Goal: Task Accomplishment & Management: Use online tool/utility

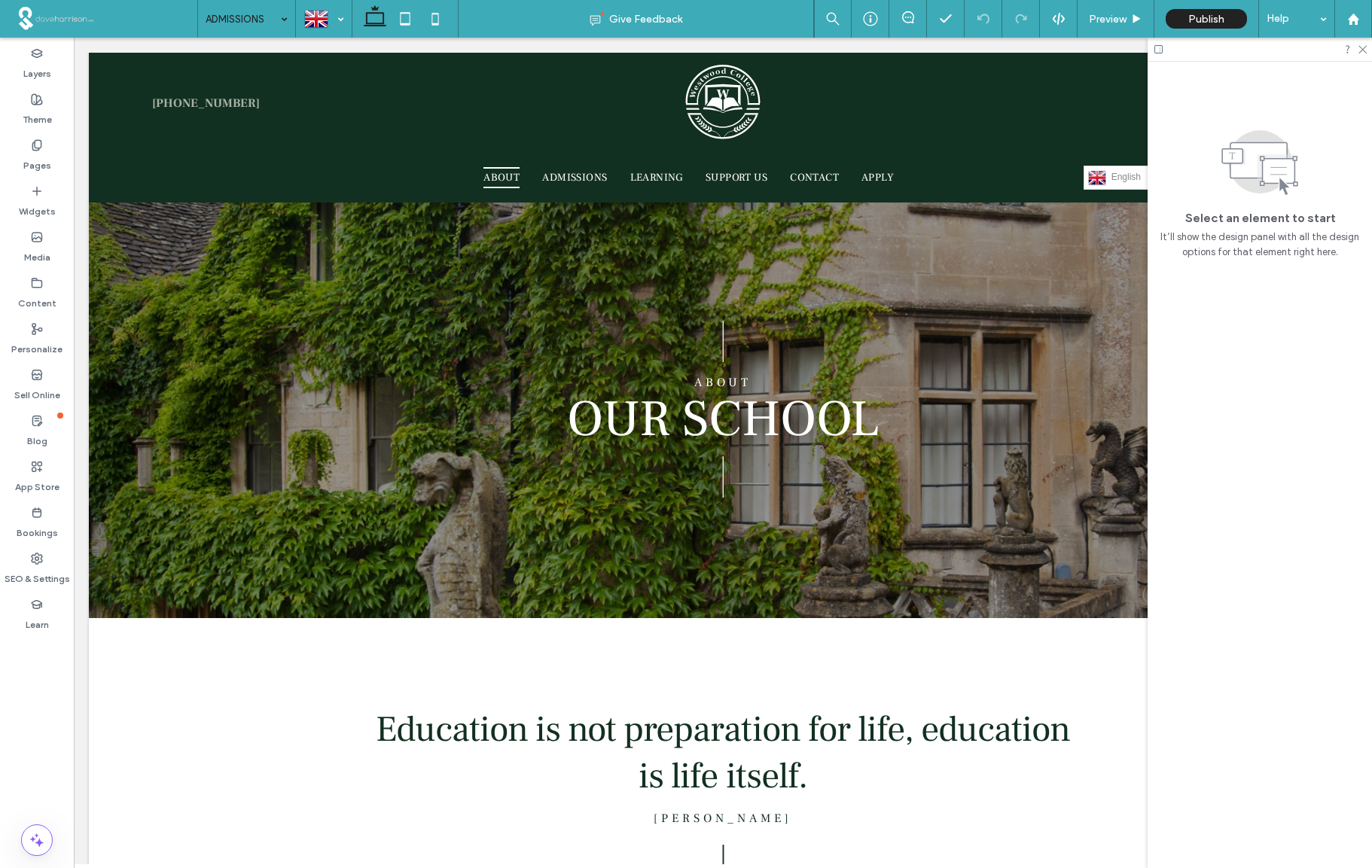
click at [274, 19] on input at bounding box center [243, 19] width 74 height 37
click at [37, 101] on use at bounding box center [36, 99] width 10 height 10
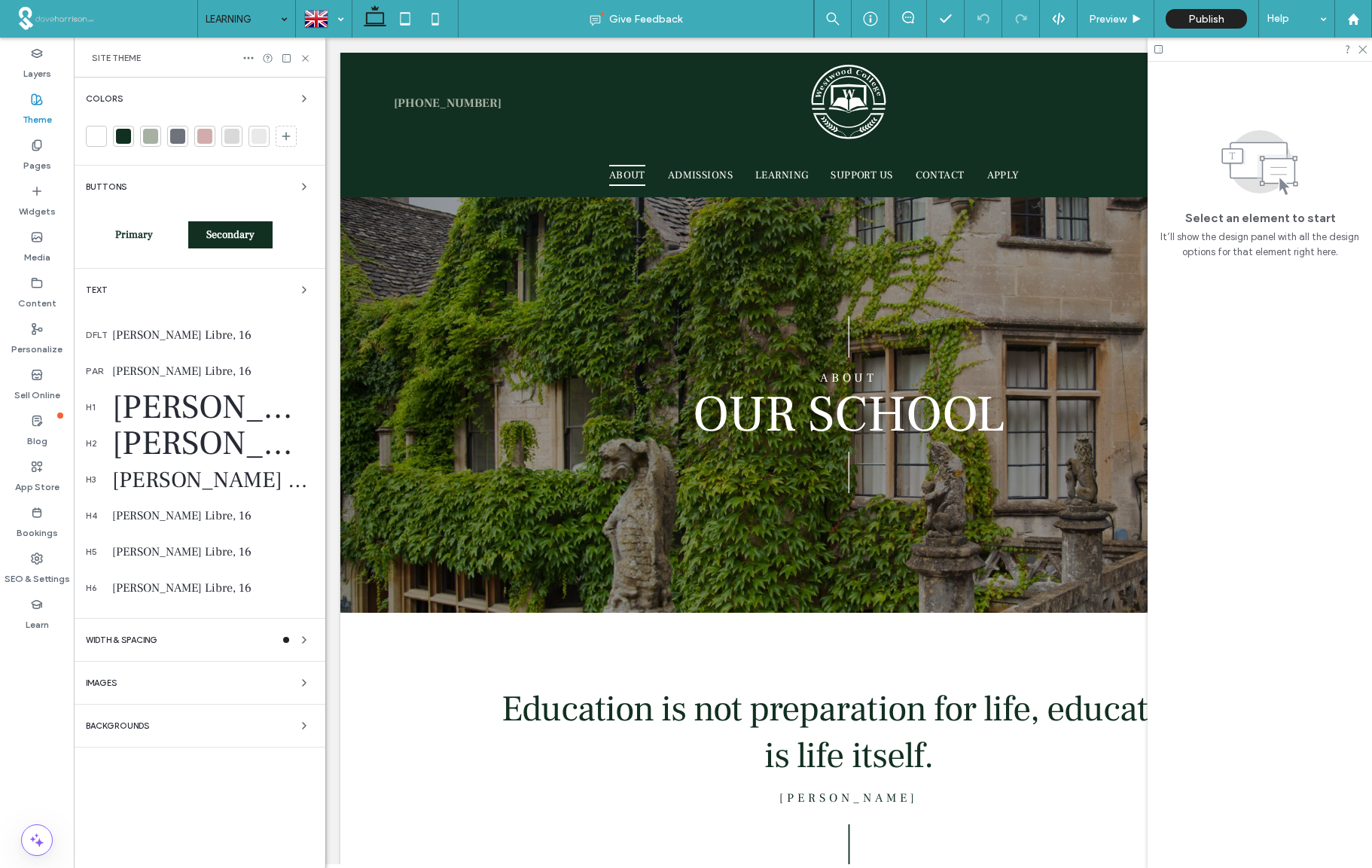
click at [175, 336] on div "[PERSON_NAME] Libre, 16" at bounding box center [213, 335] width 201 height 15
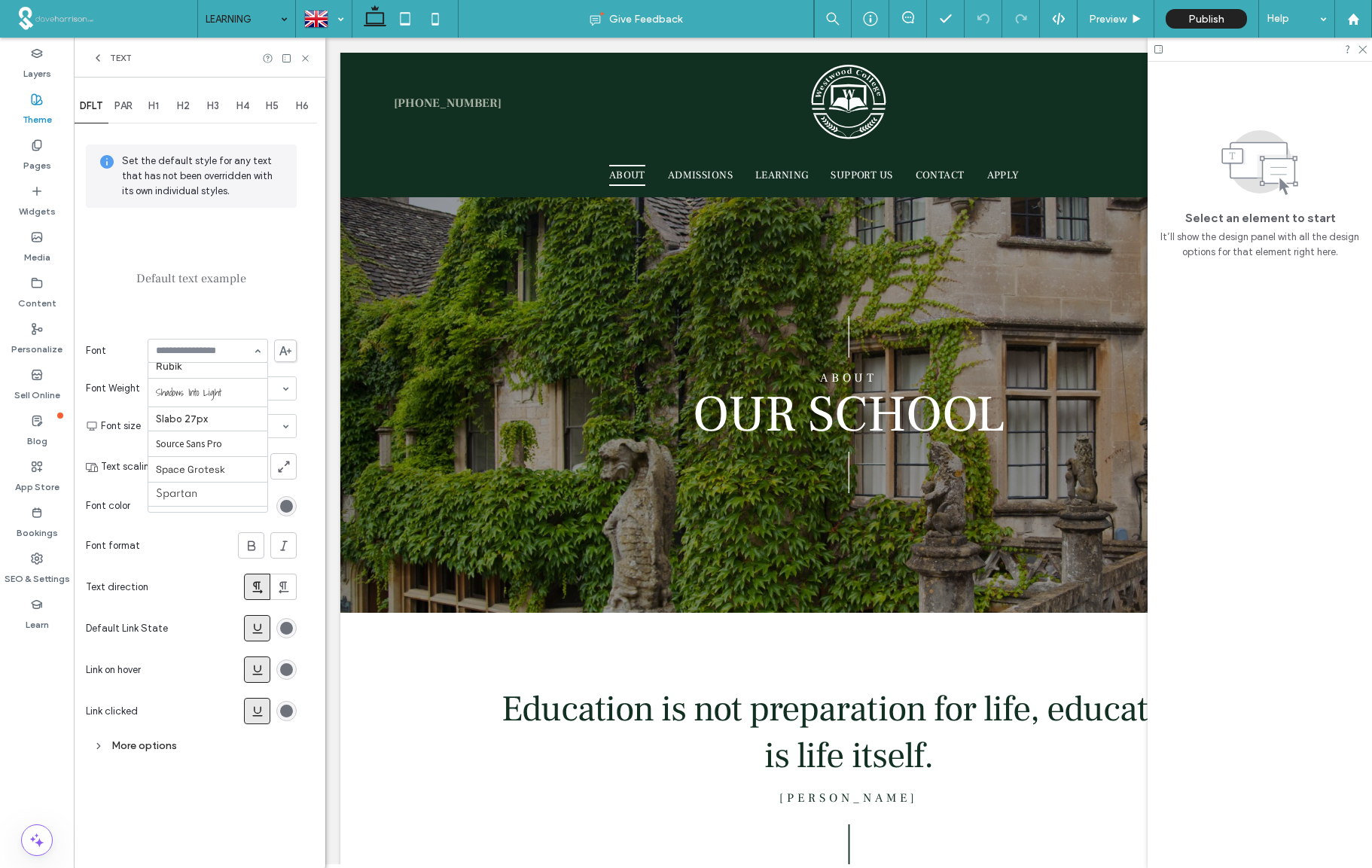
scroll to position [1507, 0]
click at [259, 352] on div "Aboreto Abril Fatface [PERSON_NAME] Alegreya [PERSON_NAME] [PERSON_NAME] Be Vie…" at bounding box center [208, 351] width 120 height 24
click at [158, 105] on span "H1" at bounding box center [153, 106] width 10 height 12
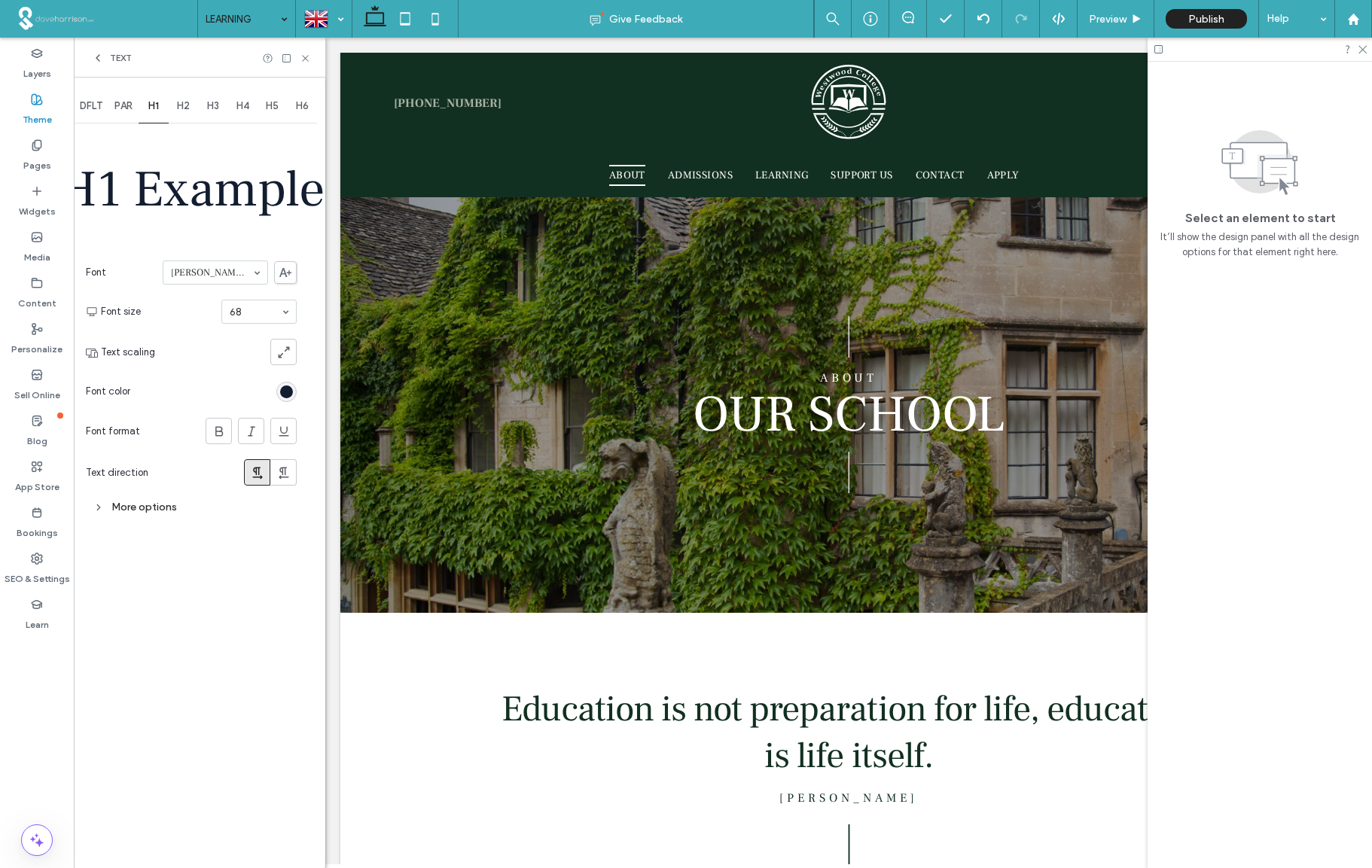
click at [85, 100] on span "DFLT" at bounding box center [91, 106] width 22 height 12
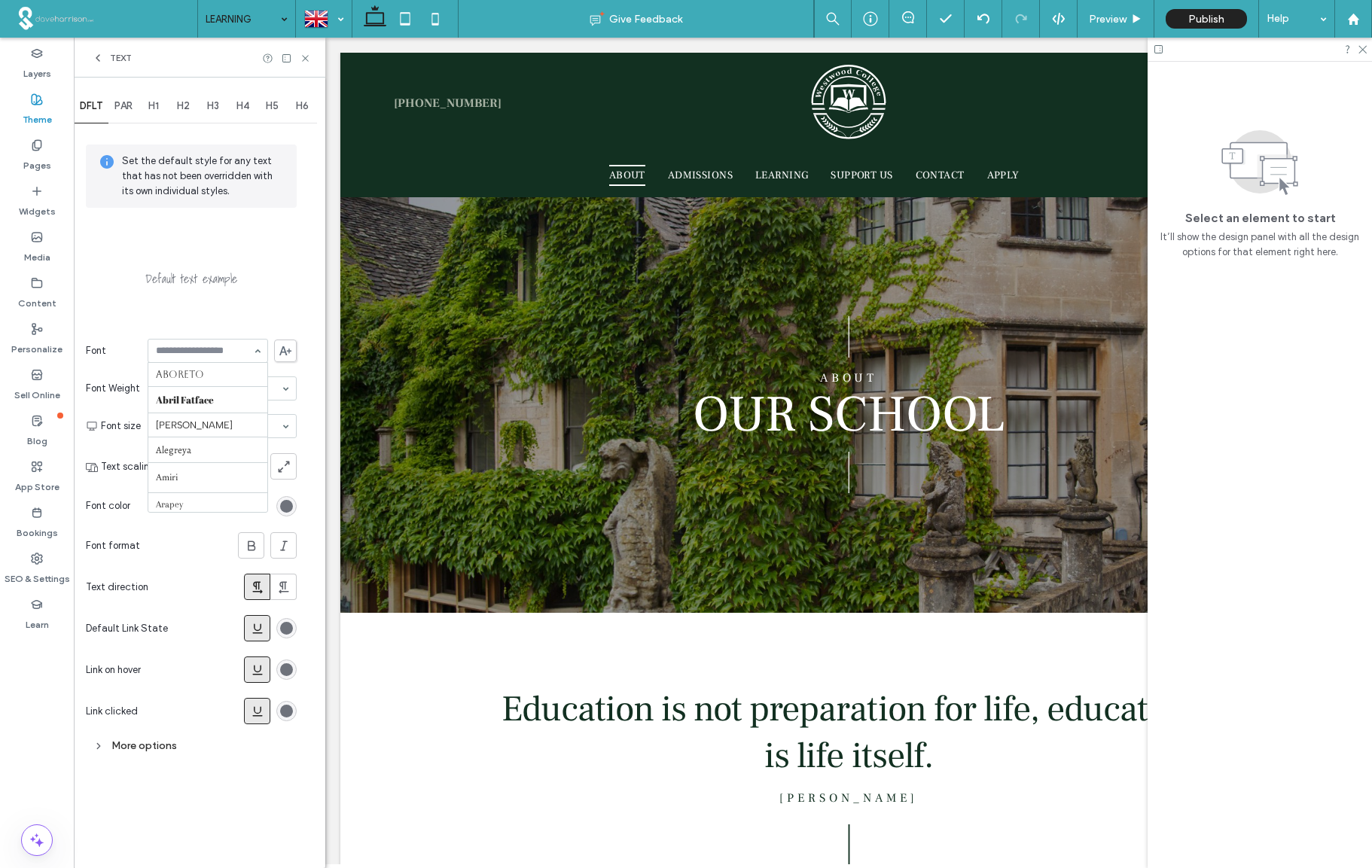
scroll to position [1537, 0]
click at [192, 354] on input at bounding box center [204, 350] width 97 height 10
type input "****"
click at [96, 56] on icon at bounding box center [98, 58] width 12 height 12
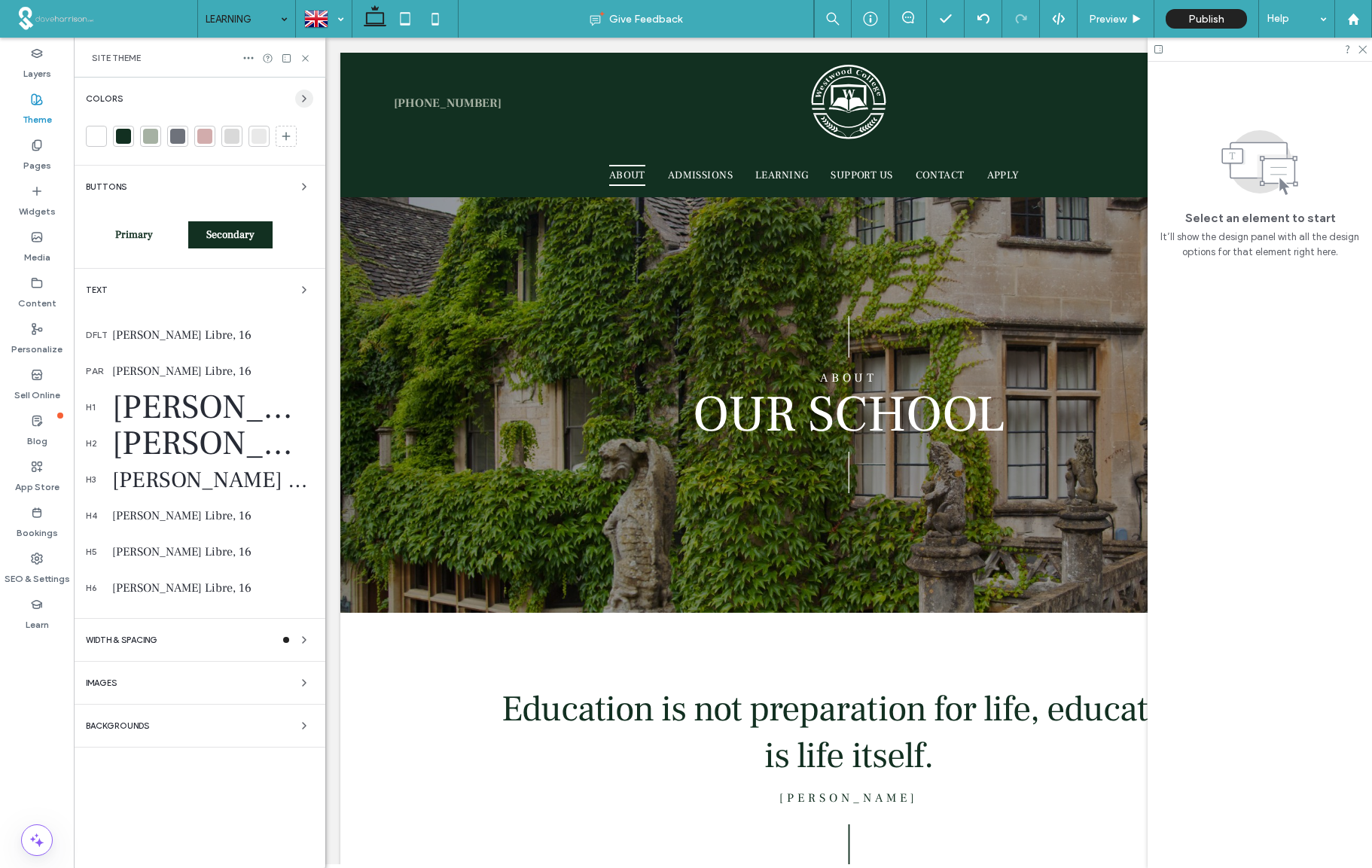
click at [298, 97] on icon "button" at bounding box center [303, 99] width 12 height 12
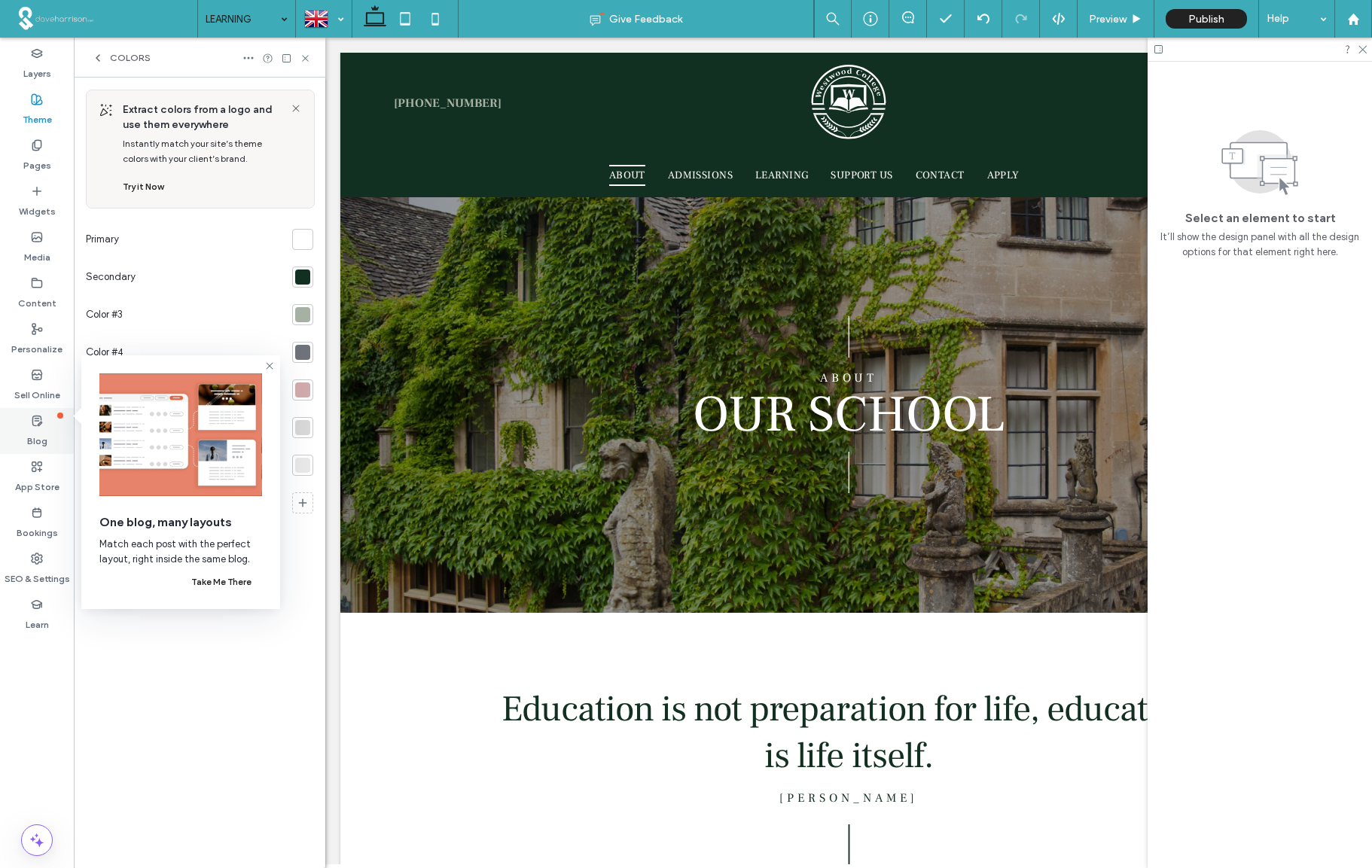
click at [45, 425] on div "Blog" at bounding box center [36, 431] width 74 height 46
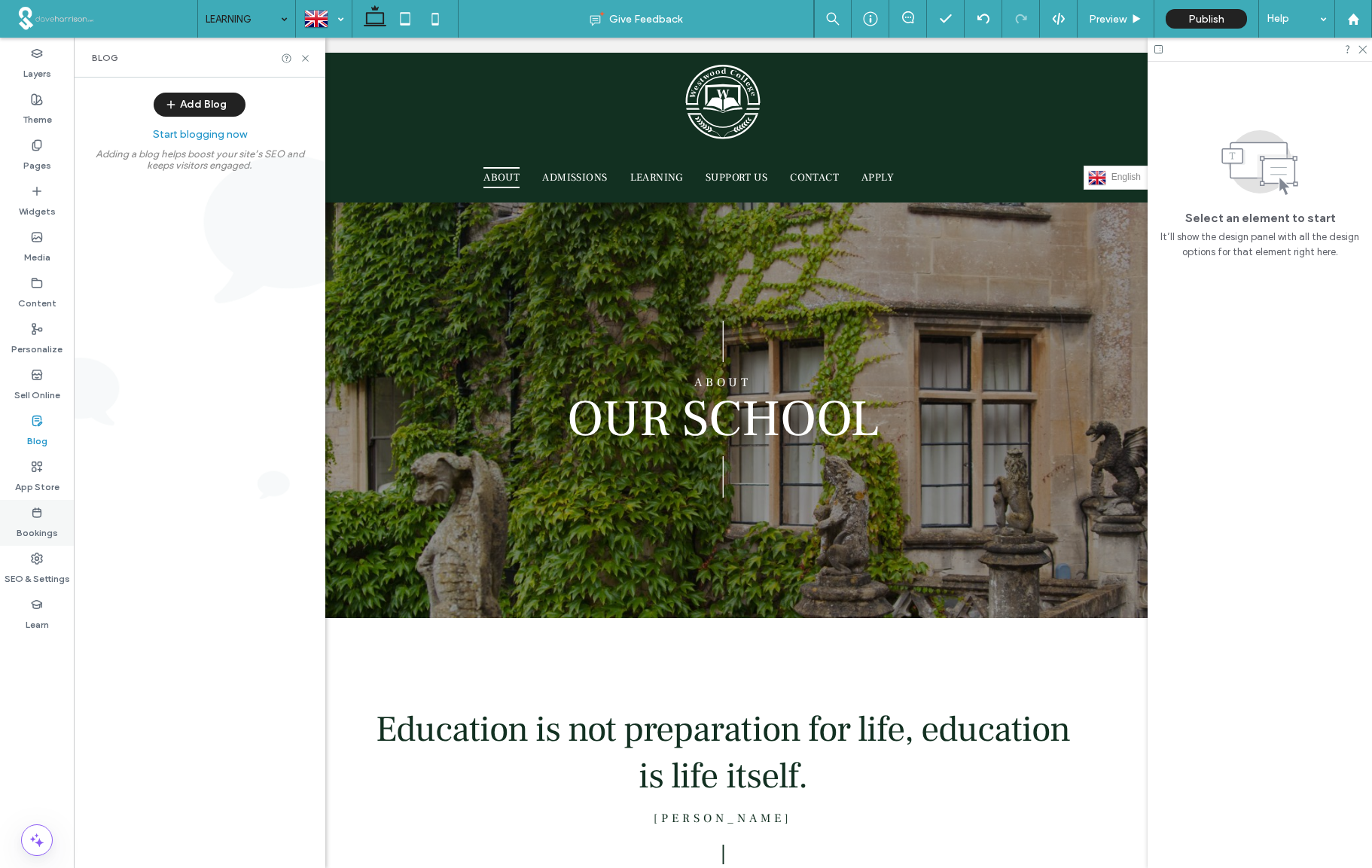
click at [34, 518] on icon at bounding box center [36, 513] width 12 height 12
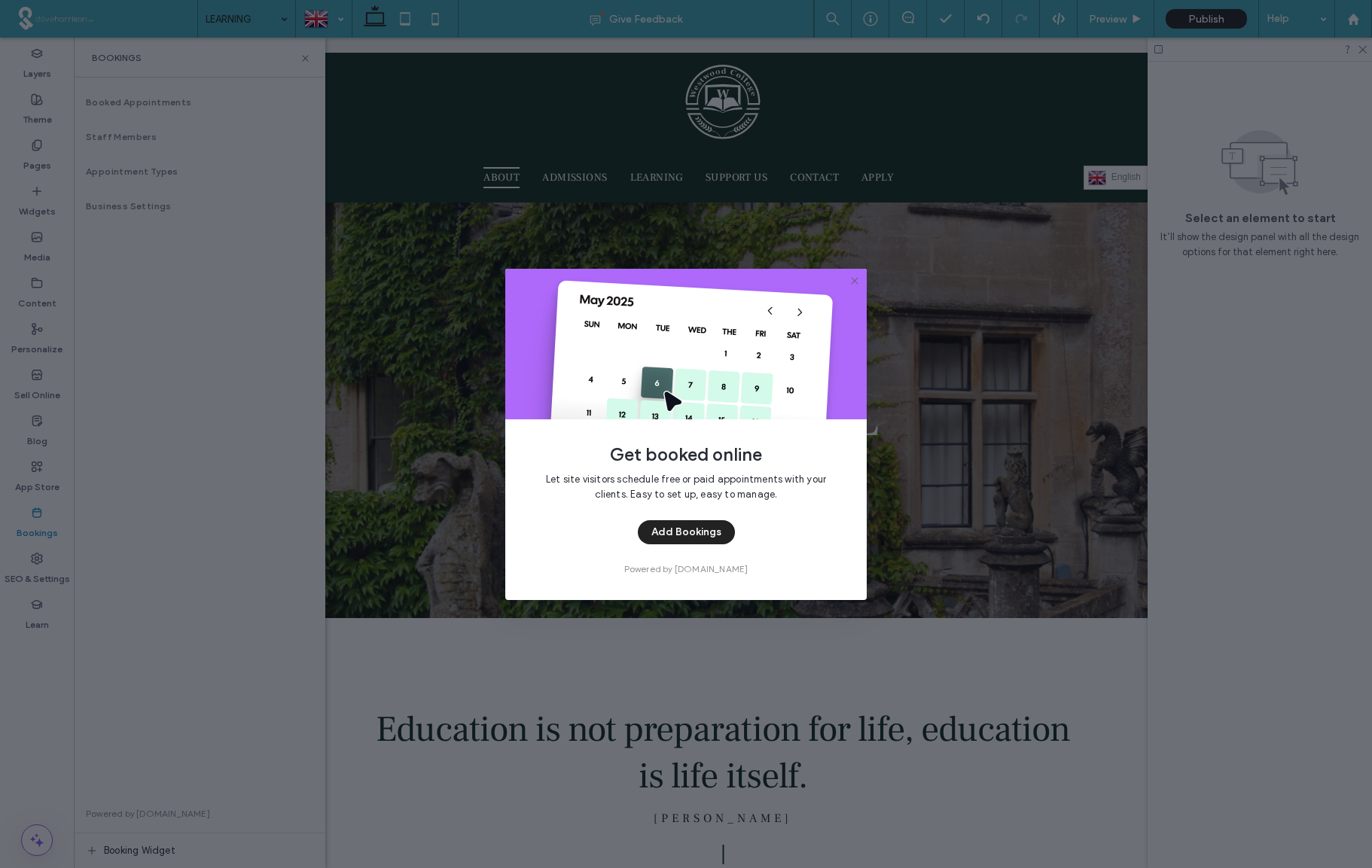
click at [857, 278] on icon at bounding box center [854, 280] width 12 height 12
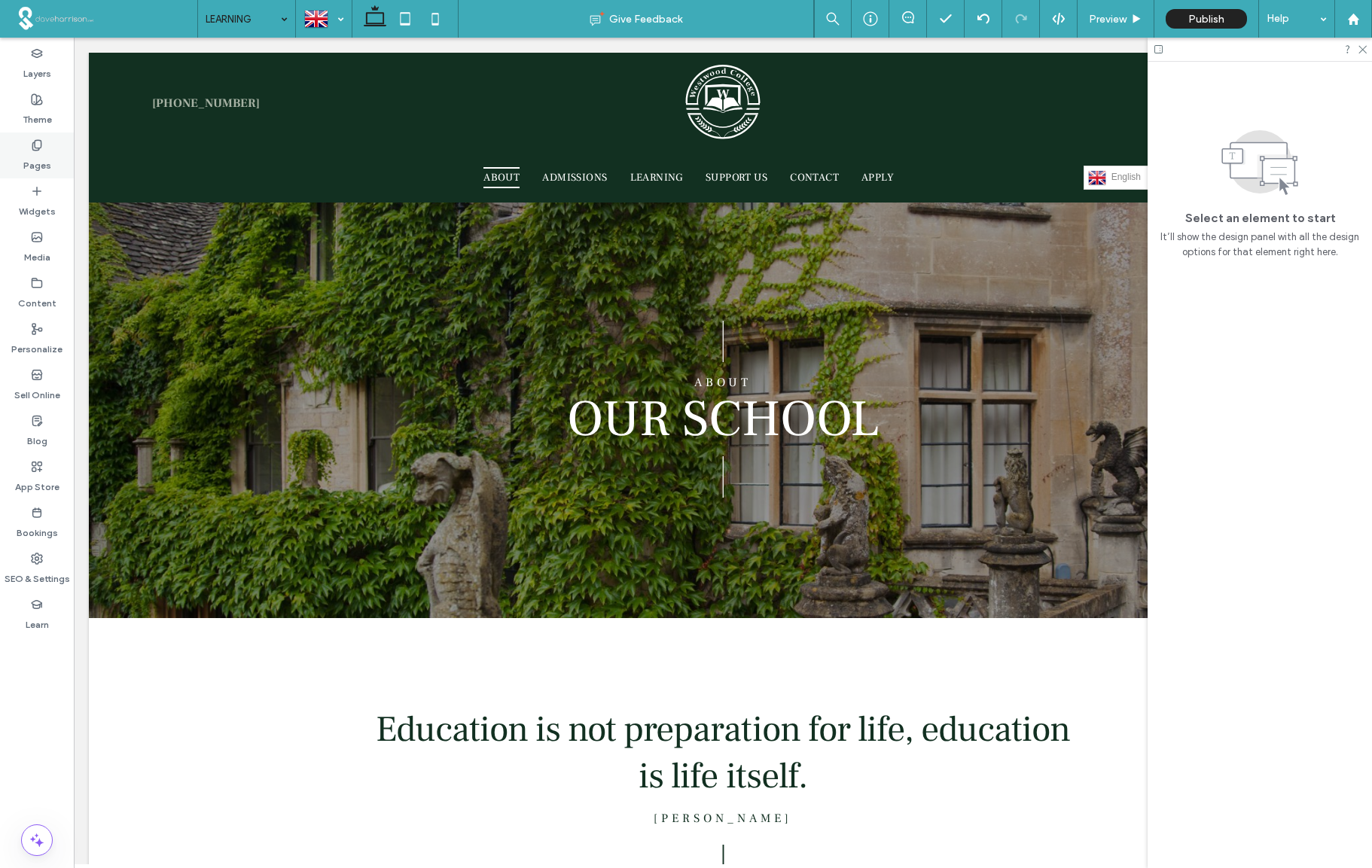
click at [37, 152] on label "Pages" at bounding box center [37, 162] width 28 height 21
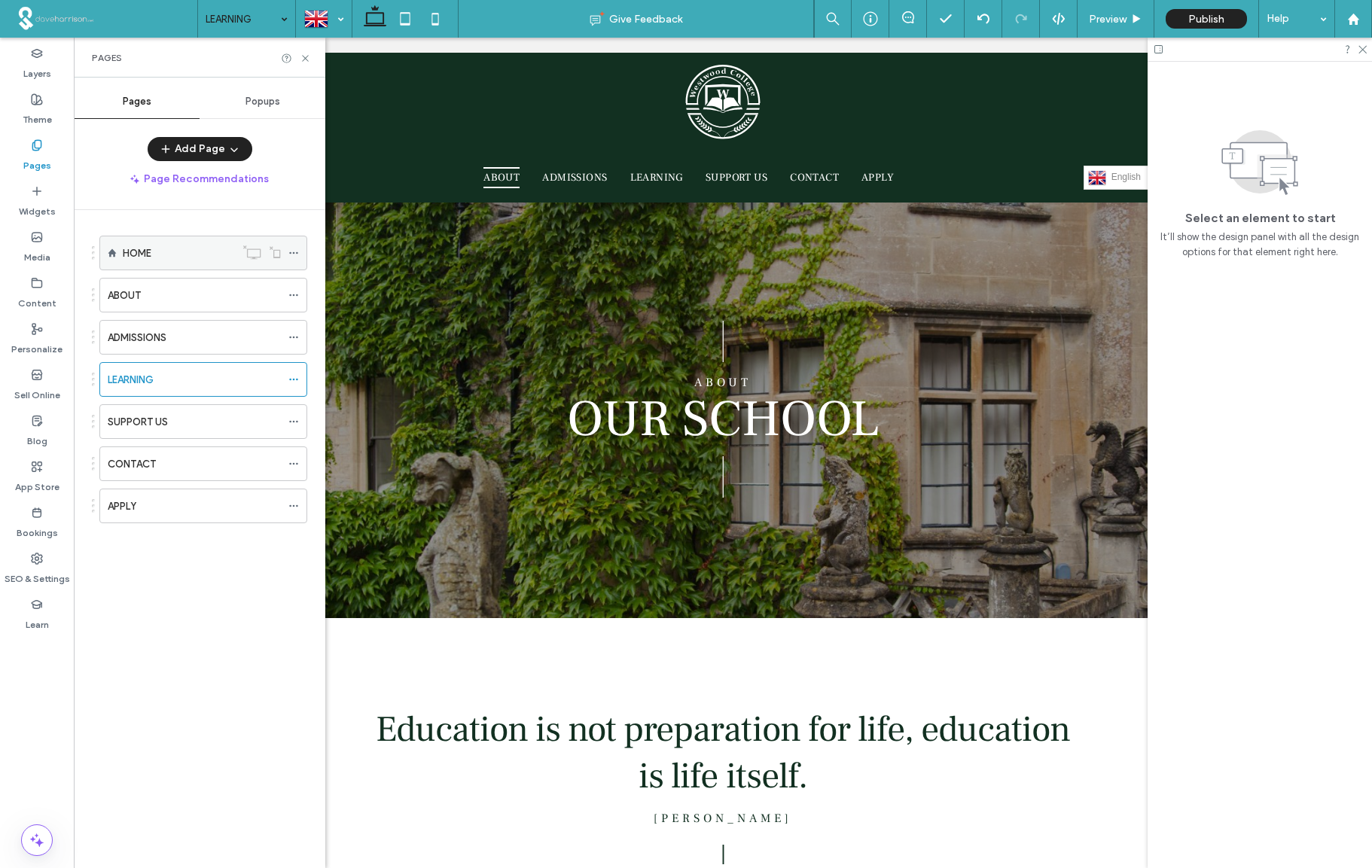
click at [160, 258] on div "HOME" at bounding box center [179, 253] width 113 height 16
click at [294, 252] on use at bounding box center [293, 253] width 8 height 2
click at [139, 295] on label "ABOUT" at bounding box center [125, 295] width 34 height 26
